Goal: Task Accomplishment & Management: Manage account settings

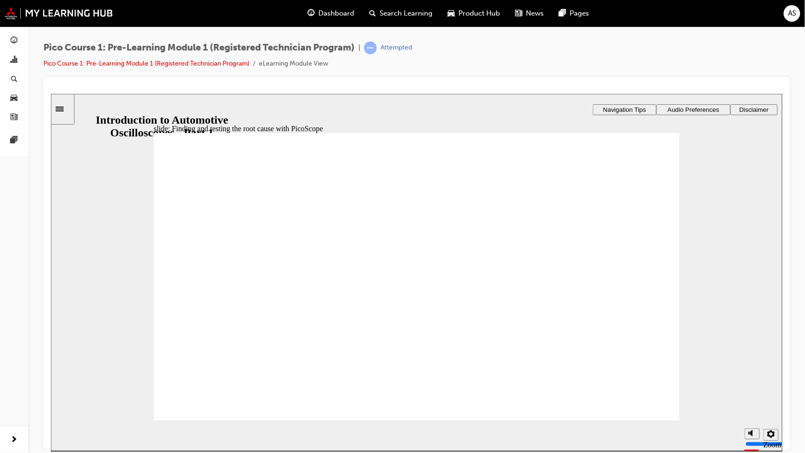
drag, startPoint x: 2494, startPoint y: 93, endPoint x: 497, endPoint y: 95, distance: 1997.1
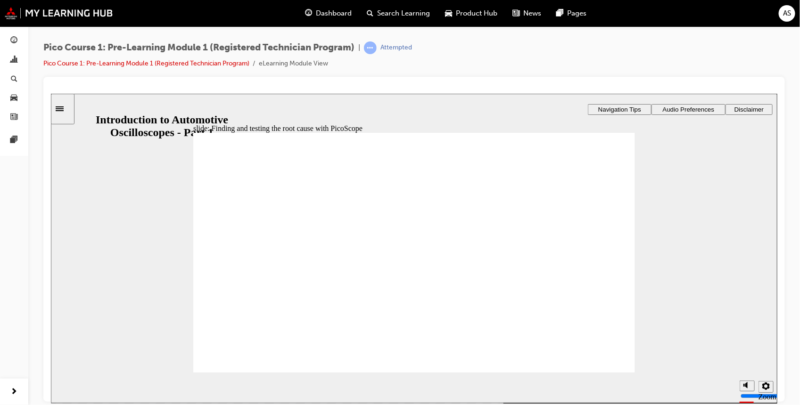
click at [783, 19] on div "AS" at bounding box center [787, 13] width 17 height 17
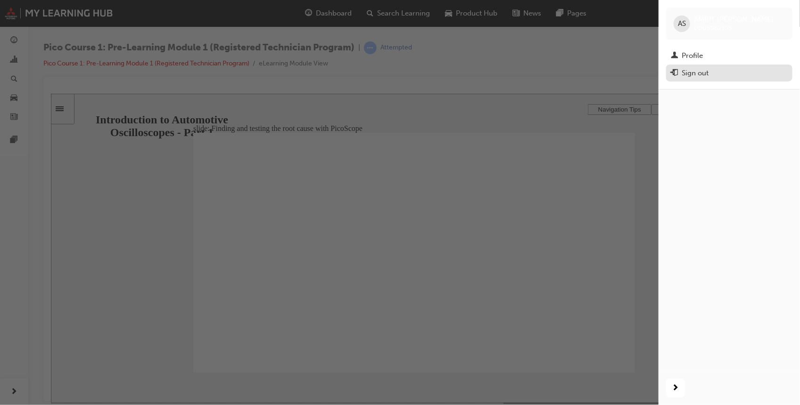
click at [692, 74] on div "Sign out" at bounding box center [695, 73] width 27 height 11
